Goal: Information Seeking & Learning: Learn about a topic

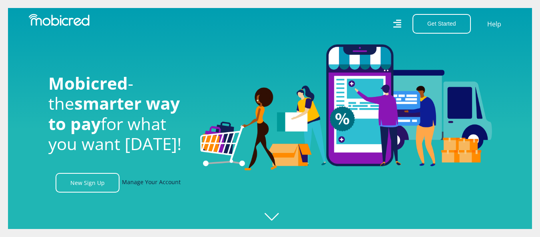
click at [151, 185] on link "Manage Your Account" at bounding box center [151, 183] width 59 height 20
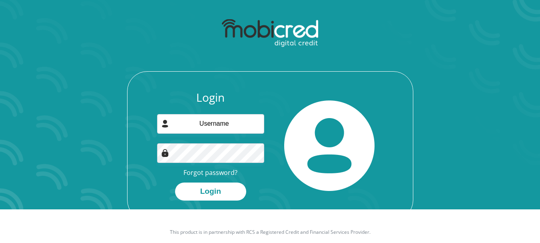
scroll to position [46, 0]
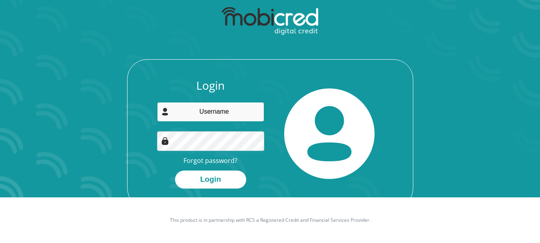
click at [219, 112] on input "email" at bounding box center [210, 112] width 107 height 20
type input "IMHitge@gmail.com"
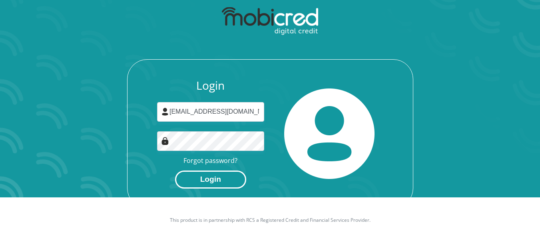
click at [211, 177] on button "Login" at bounding box center [210, 179] width 71 height 18
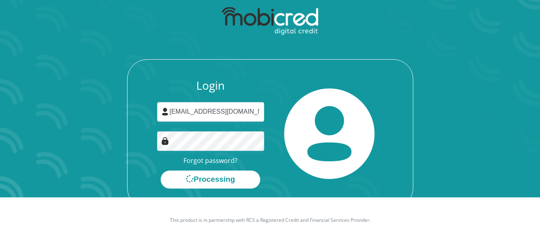
scroll to position [0, 0]
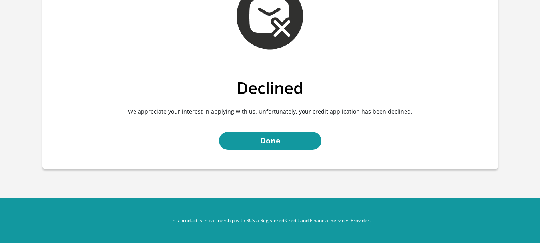
scroll to position [66, 0]
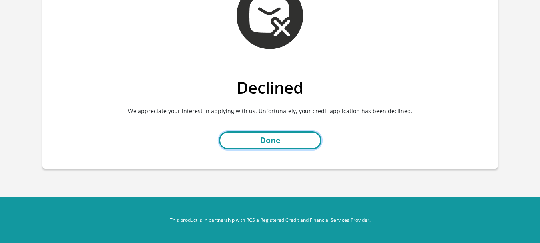
click at [270, 141] on link "Done" at bounding box center [270, 140] width 102 height 18
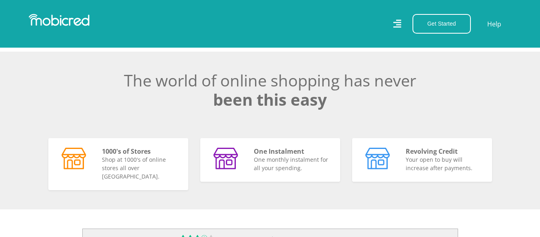
scroll to position [0, 1482]
click at [495, 27] on link "Help" at bounding box center [494, 24] width 16 height 12
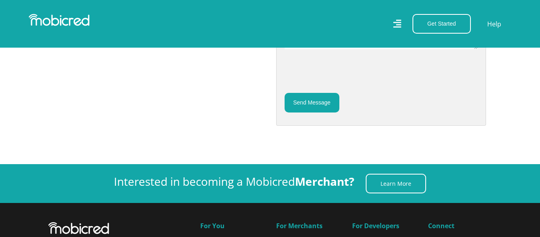
scroll to position [440, 0]
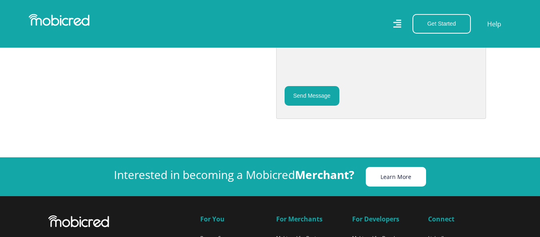
click at [388, 174] on link "Learn More" at bounding box center [396, 177] width 60 height 20
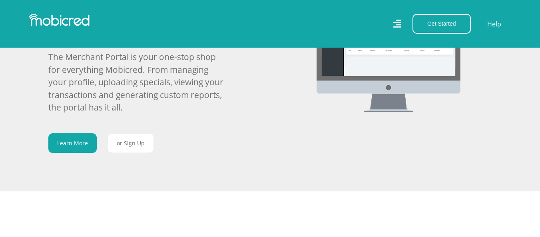
scroll to position [0, 304]
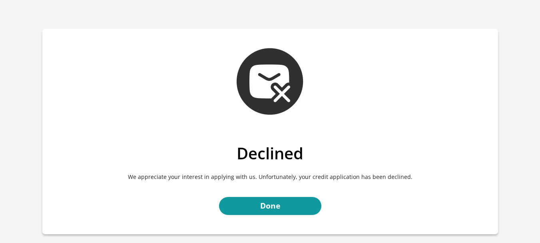
scroll to position [66, 0]
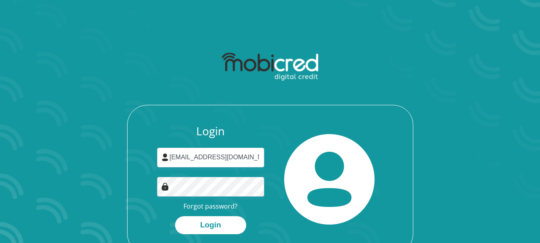
scroll to position [46, 0]
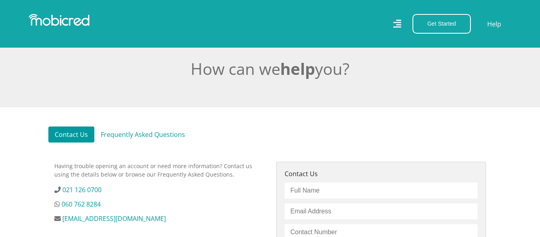
scroll to position [200, 0]
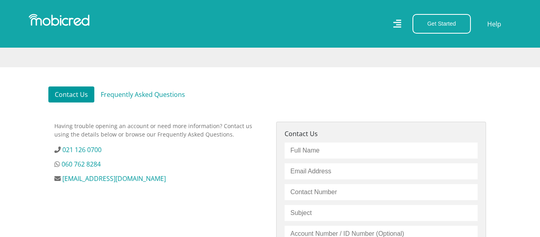
click at [126, 97] on link "Frequently Asked Questions" at bounding box center [142, 94] width 97 height 16
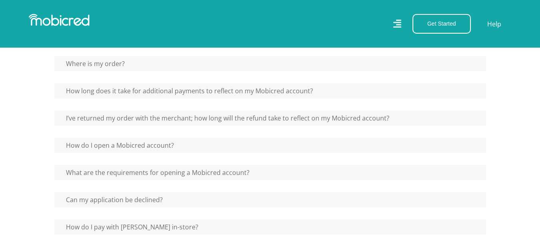
scroll to position [360, 0]
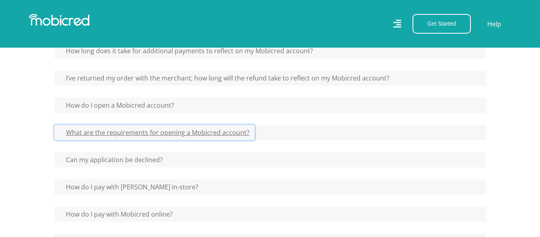
click at [72, 134] on button "What are the requirements for opening a Mobicred account?" at bounding box center [154, 132] width 200 height 15
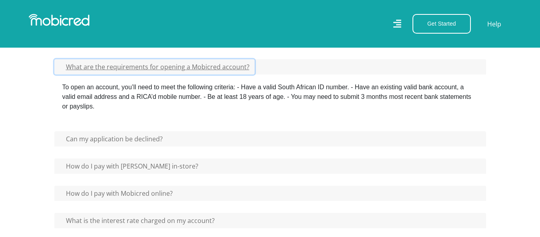
scroll to position [440, 0]
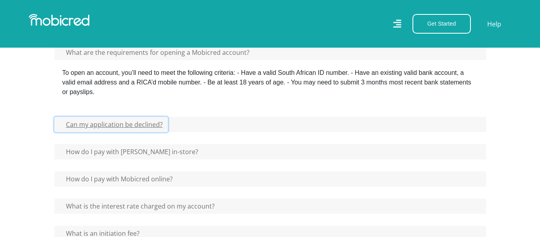
click at [89, 125] on button "Can my application be declined?" at bounding box center [111, 124] width 114 height 15
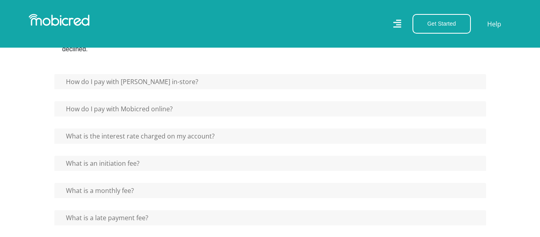
scroll to position [560, 0]
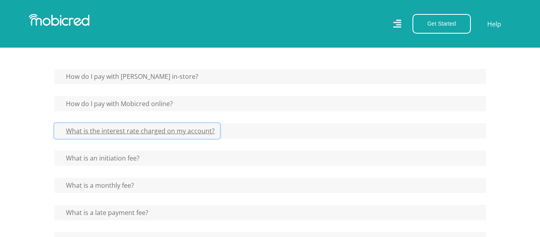
click at [78, 134] on button "What is the interest rate charged on my account?" at bounding box center [137, 130] width 166 height 15
